Goal: Task Accomplishment & Management: Use online tool/utility

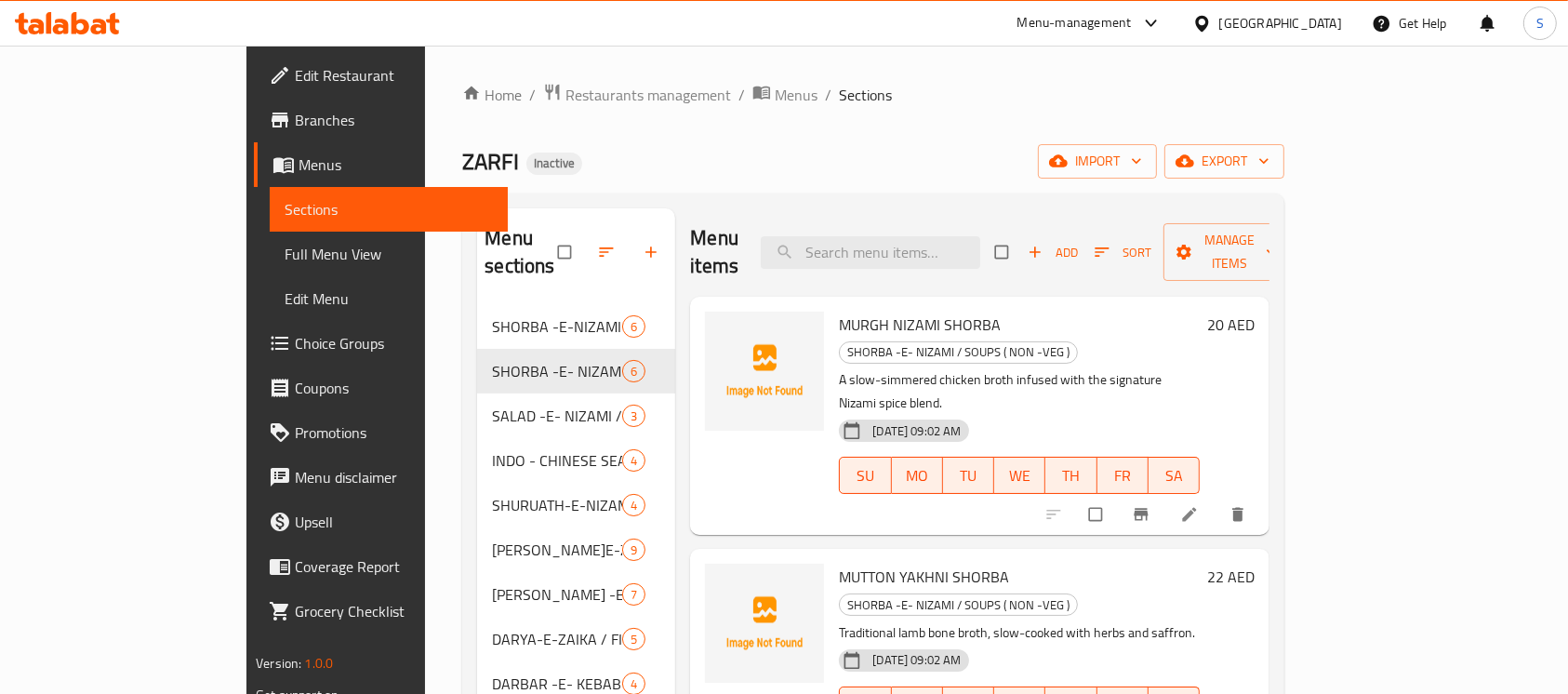
click at [826, 129] on div "Home / Restaurants management / Menus / Sections ZARFI Inactive import export M…" at bounding box center [873, 562] width 822 height 958
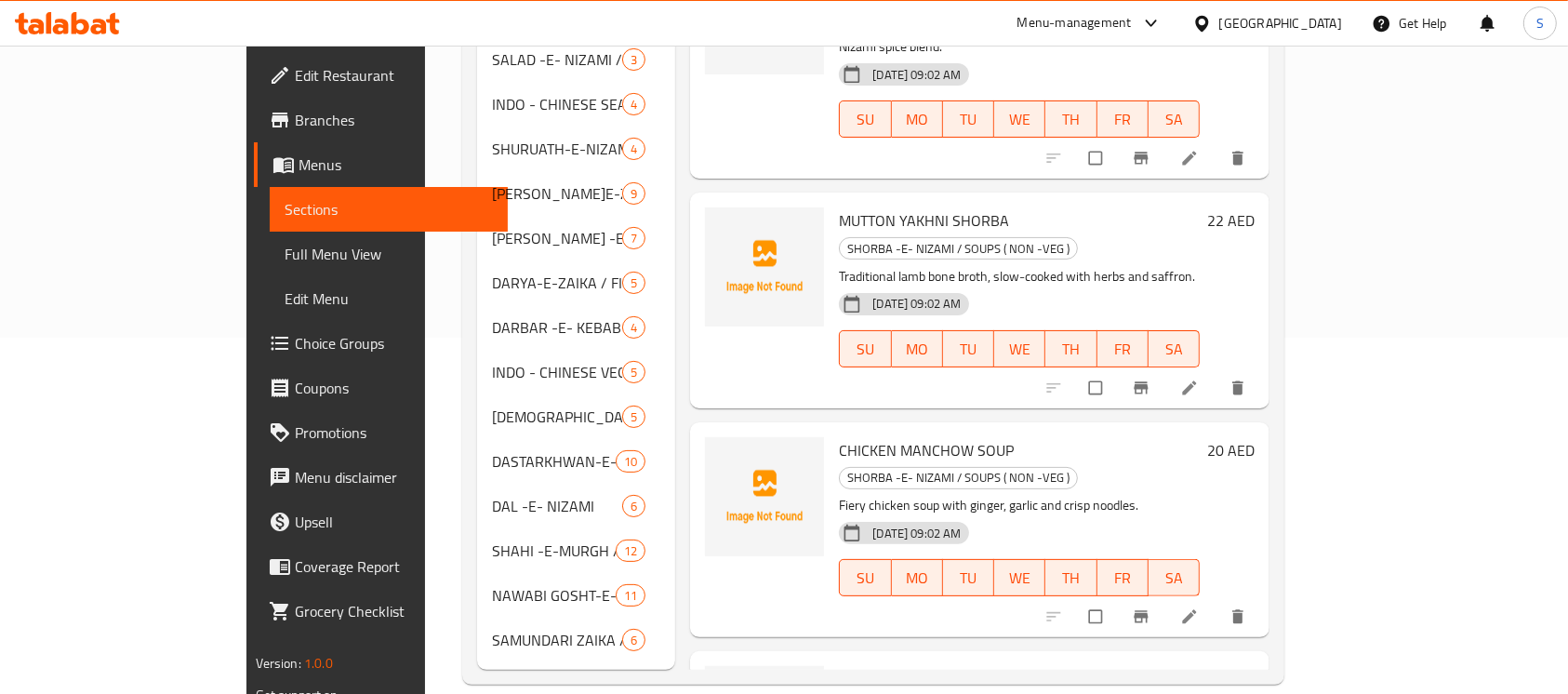
click at [1159, 286] on div "31-08-2025 09:02 AM SU MO TU WE TH FR SA" at bounding box center [1019, 336] width 376 height 101
click at [285, 246] on span "Full Menu View" at bounding box center [389, 255] width 209 height 23
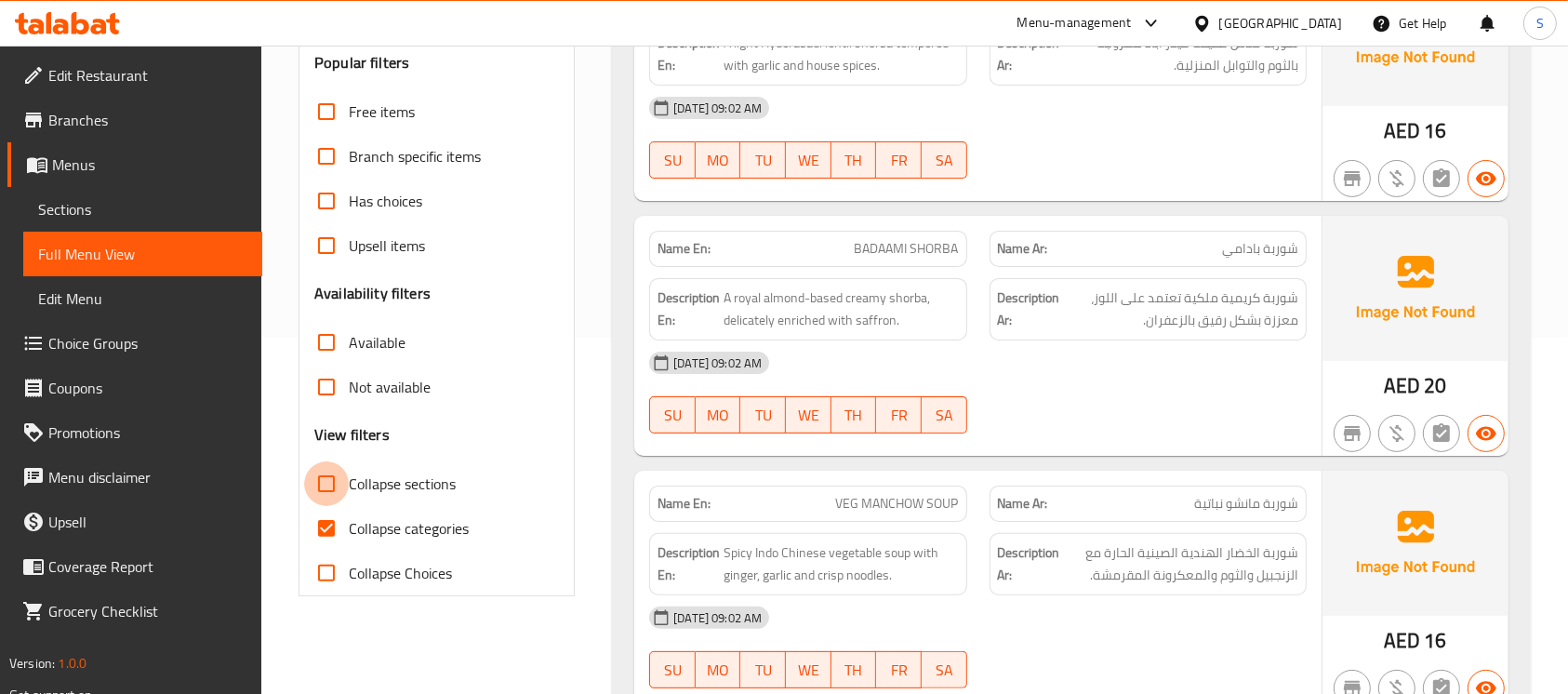
click at [322, 487] on input "Collapse sections" at bounding box center [326, 483] width 44 height 44
checkbox input "true"
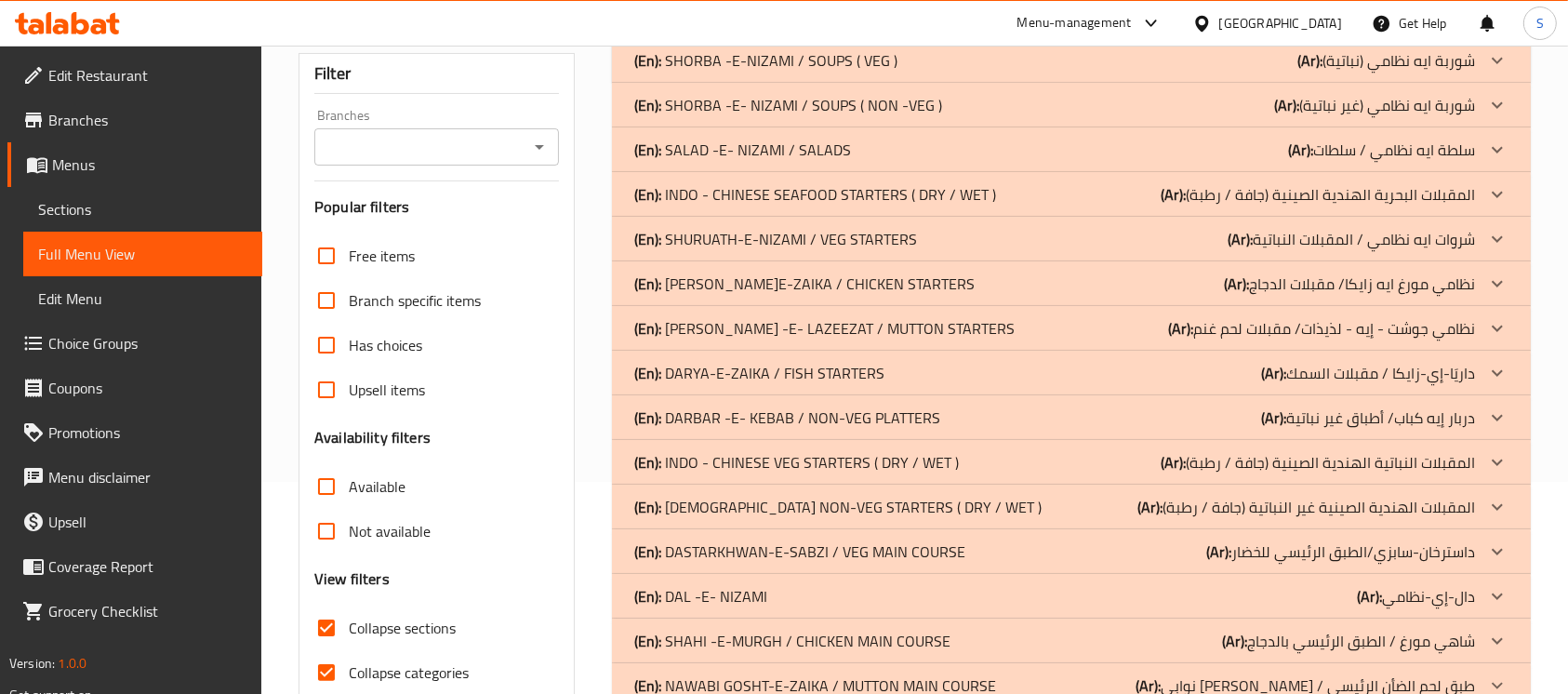
scroll to position [307, 0]
